Goal: Find specific page/section: Find specific page/section

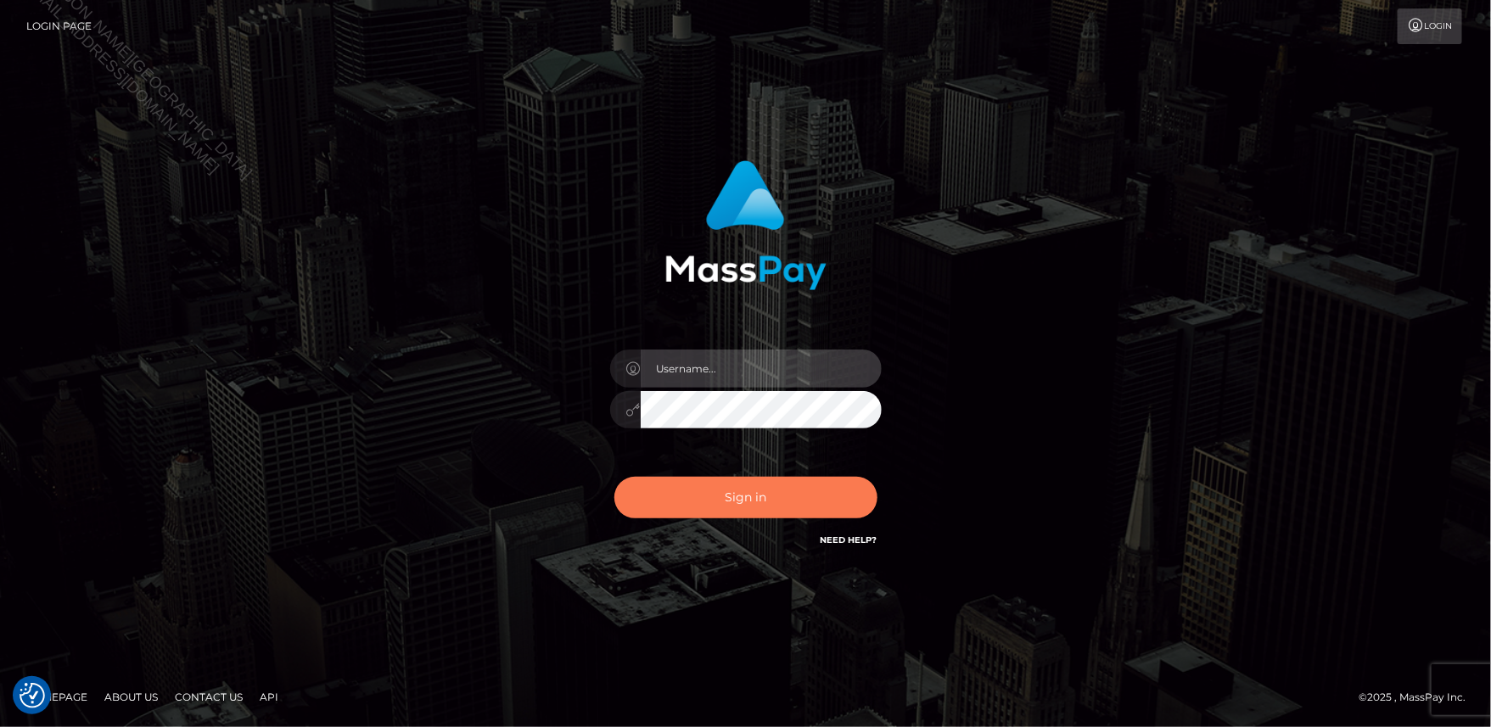
type input "Jiecel"
click at [734, 496] on button "Sign in" at bounding box center [745, 498] width 263 height 42
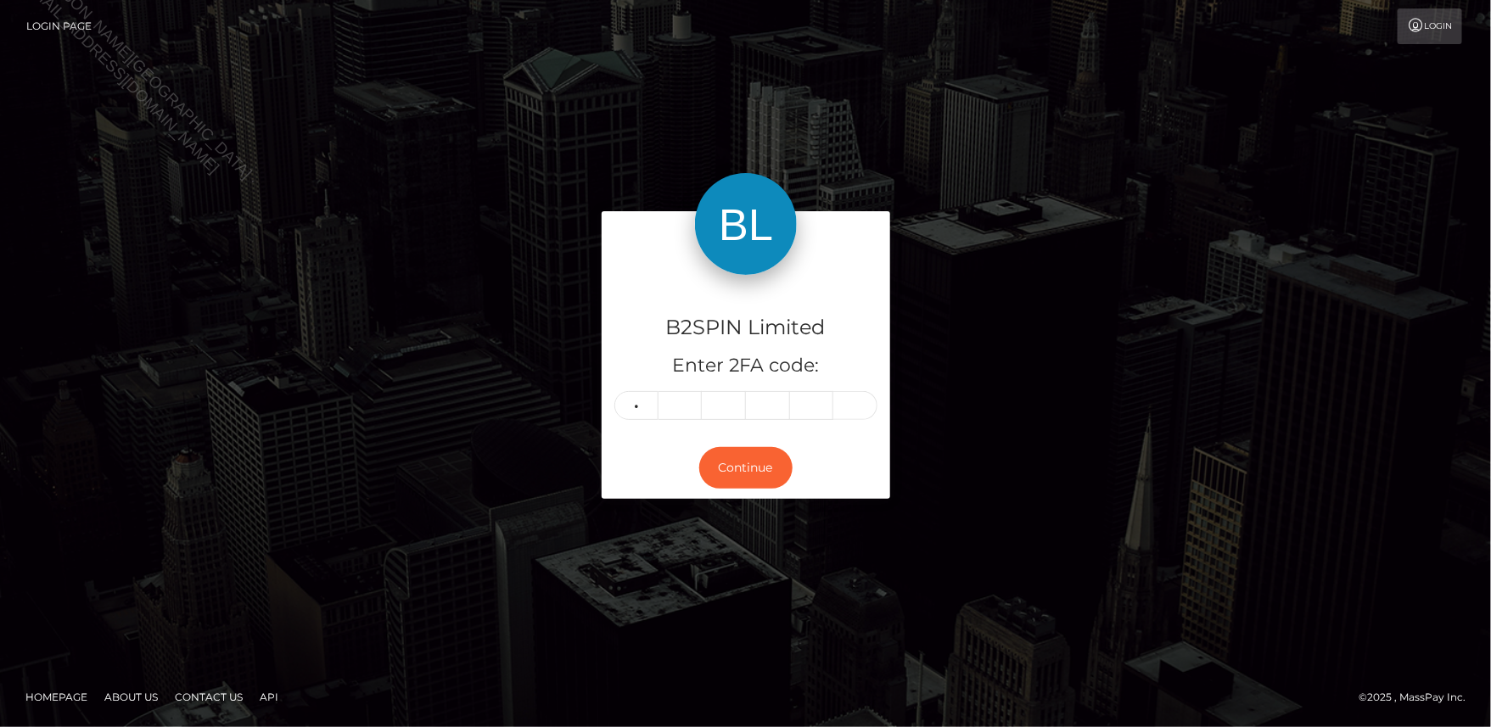
type input "0"
type input "4"
type input "0"
type input "2"
type input "5"
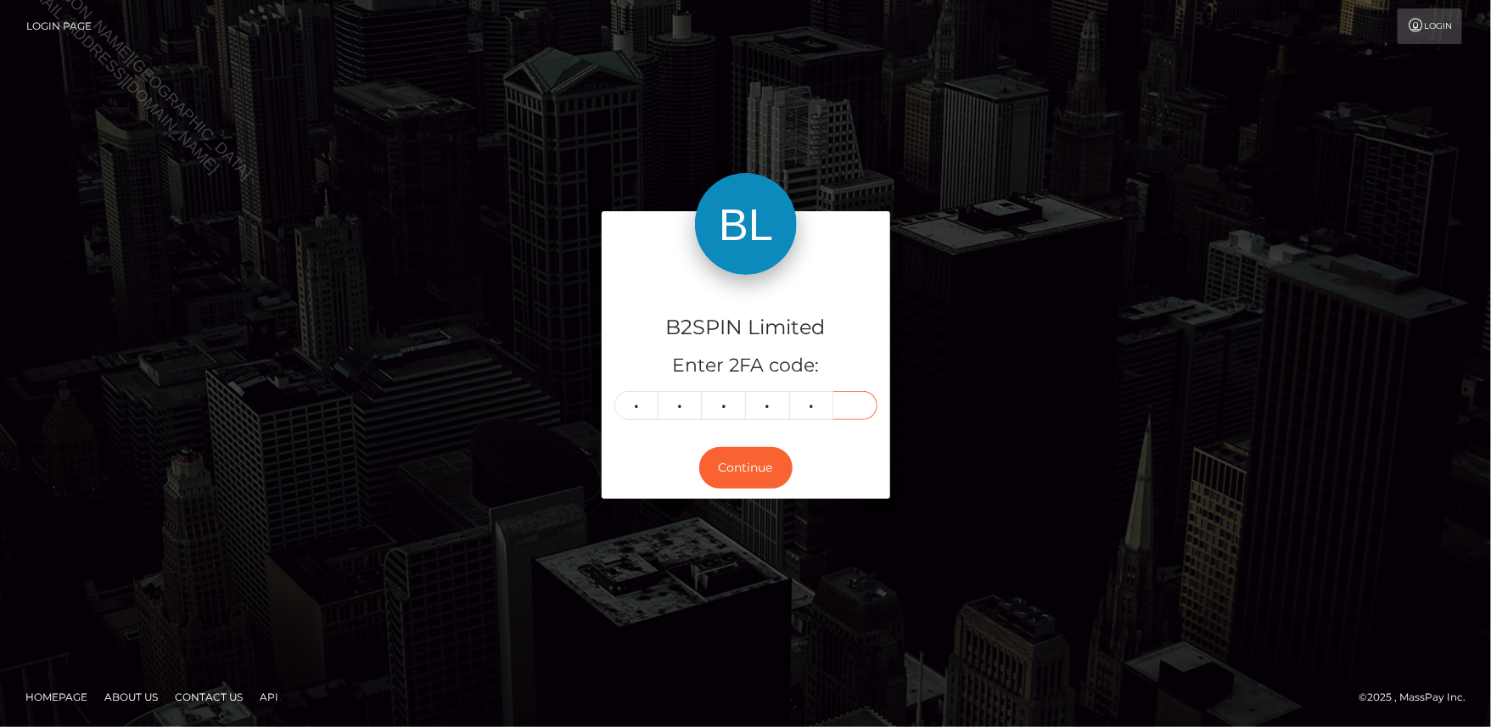
type input "9"
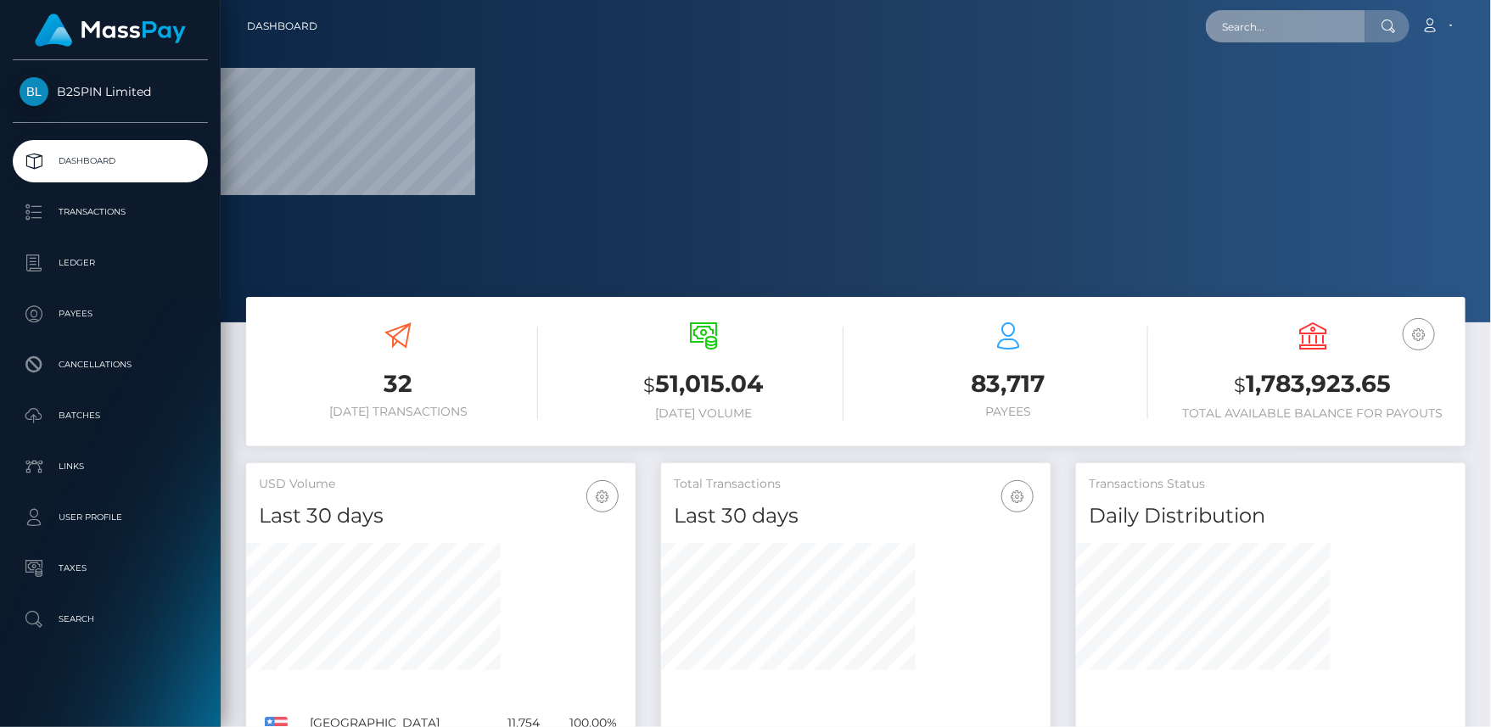
click at [1286, 41] on input "text" at bounding box center [1286, 26] width 160 height 32
paste input "29f1b705-d671-4673-8fda-7ddccdfbe2db"
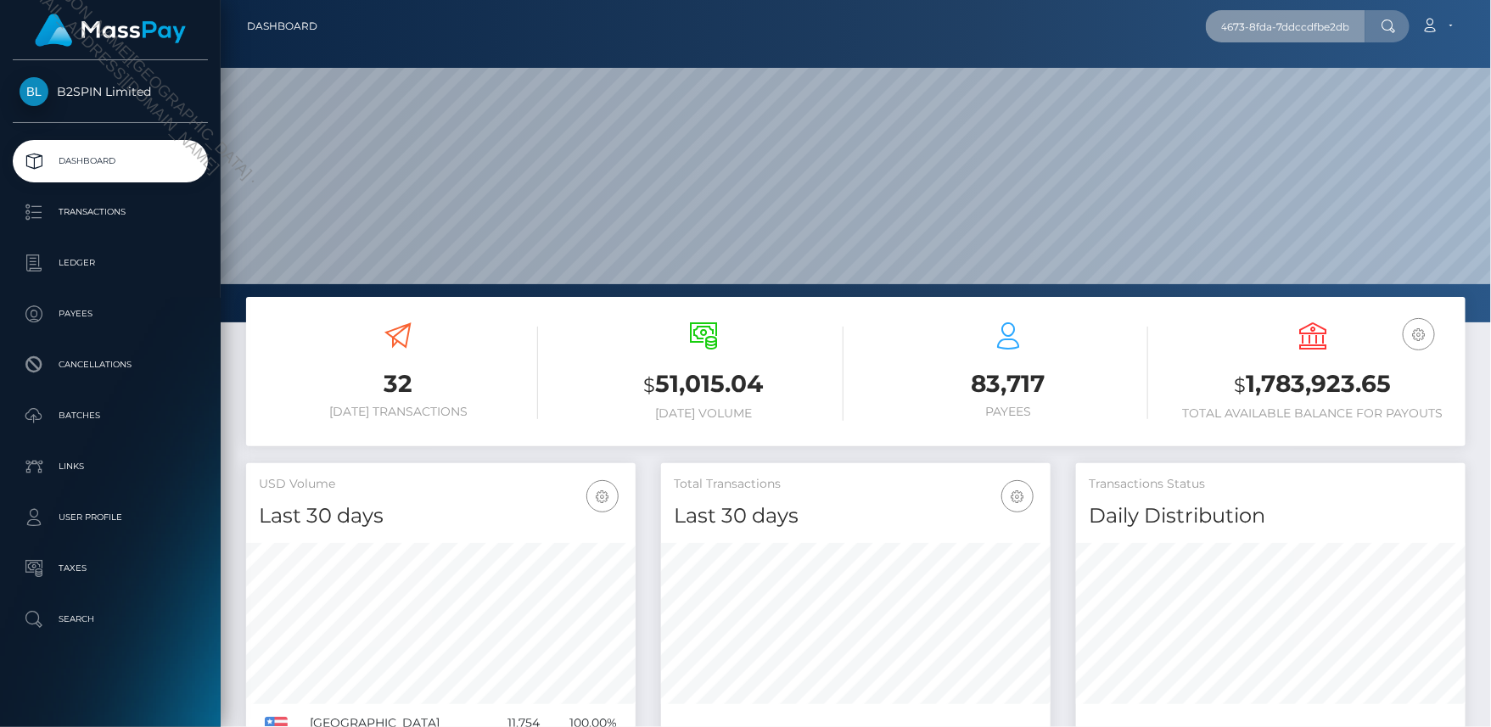
scroll to position [300, 390]
type input "29f1b705-d671-4673-8fda-7ddccdfbe2db"
click at [1346, 8] on div "29f1b705-d671-4673-8fda-7ddccdfbe2db Loading... Loading... Account" at bounding box center [898, 26] width 1134 height 36
click at [1333, 23] on input "29f1b705-d671-4673-8fda-7ddccdfbe2db" at bounding box center [1286, 26] width 160 height 32
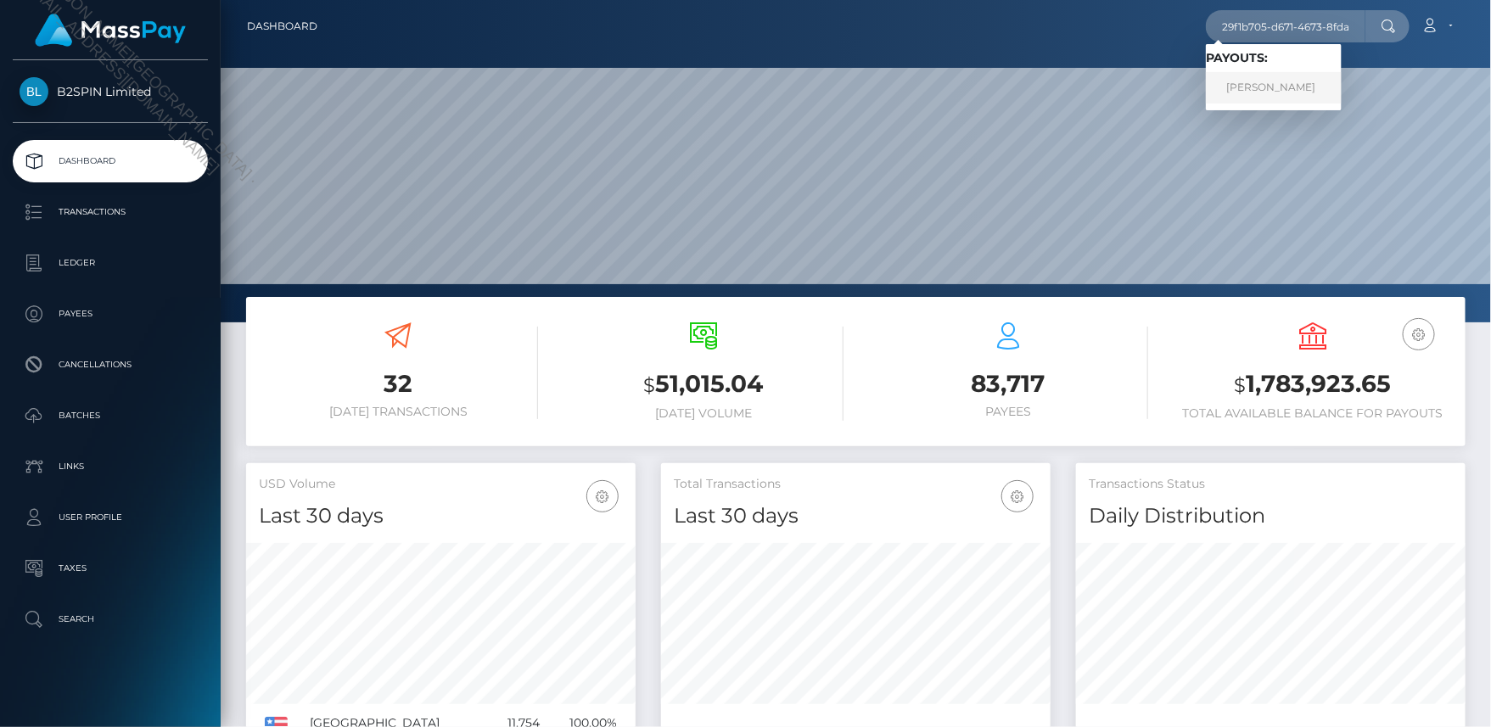
click at [1275, 86] on link "JOEY I RODRIGUEZ" at bounding box center [1274, 87] width 136 height 31
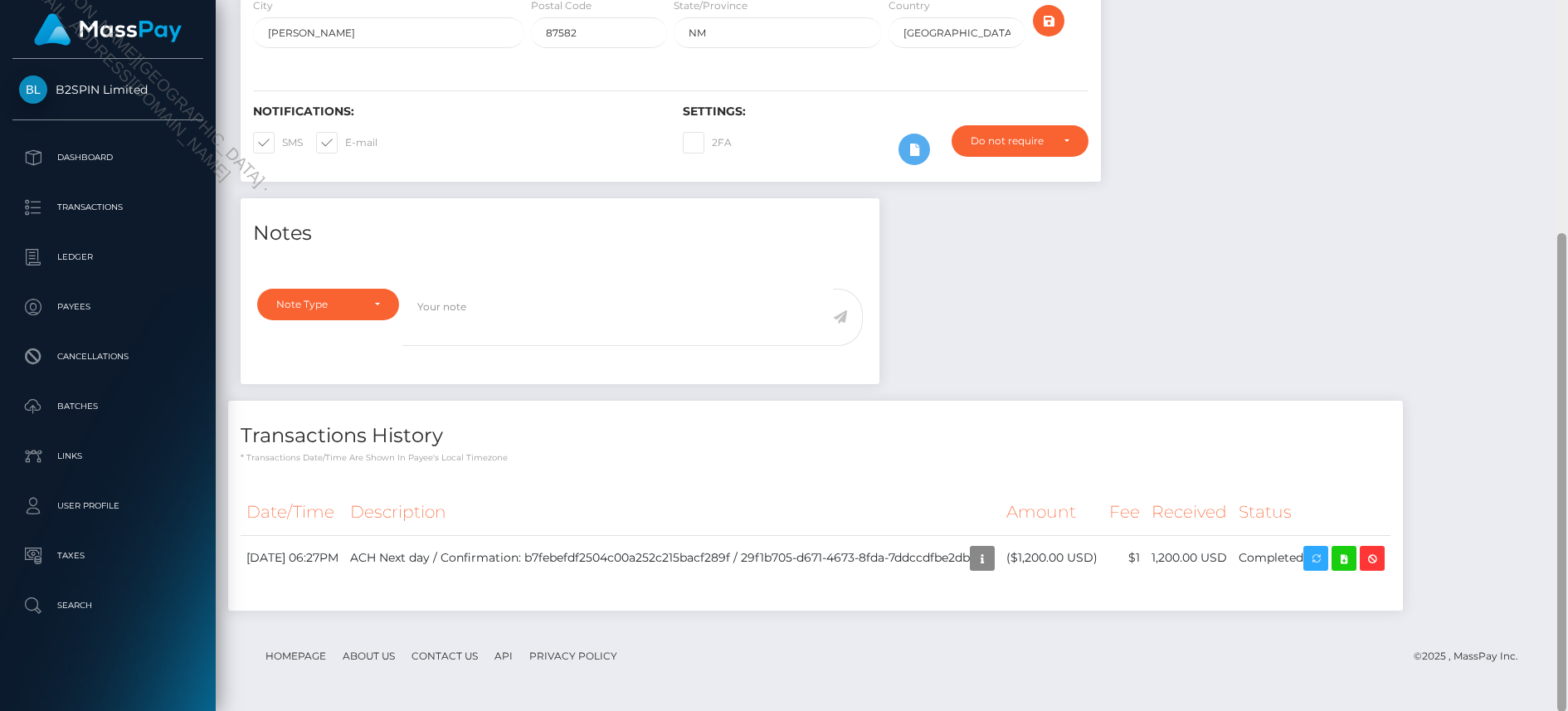
scroll to position [200, 416]
